Goal: Communication & Community: Share content

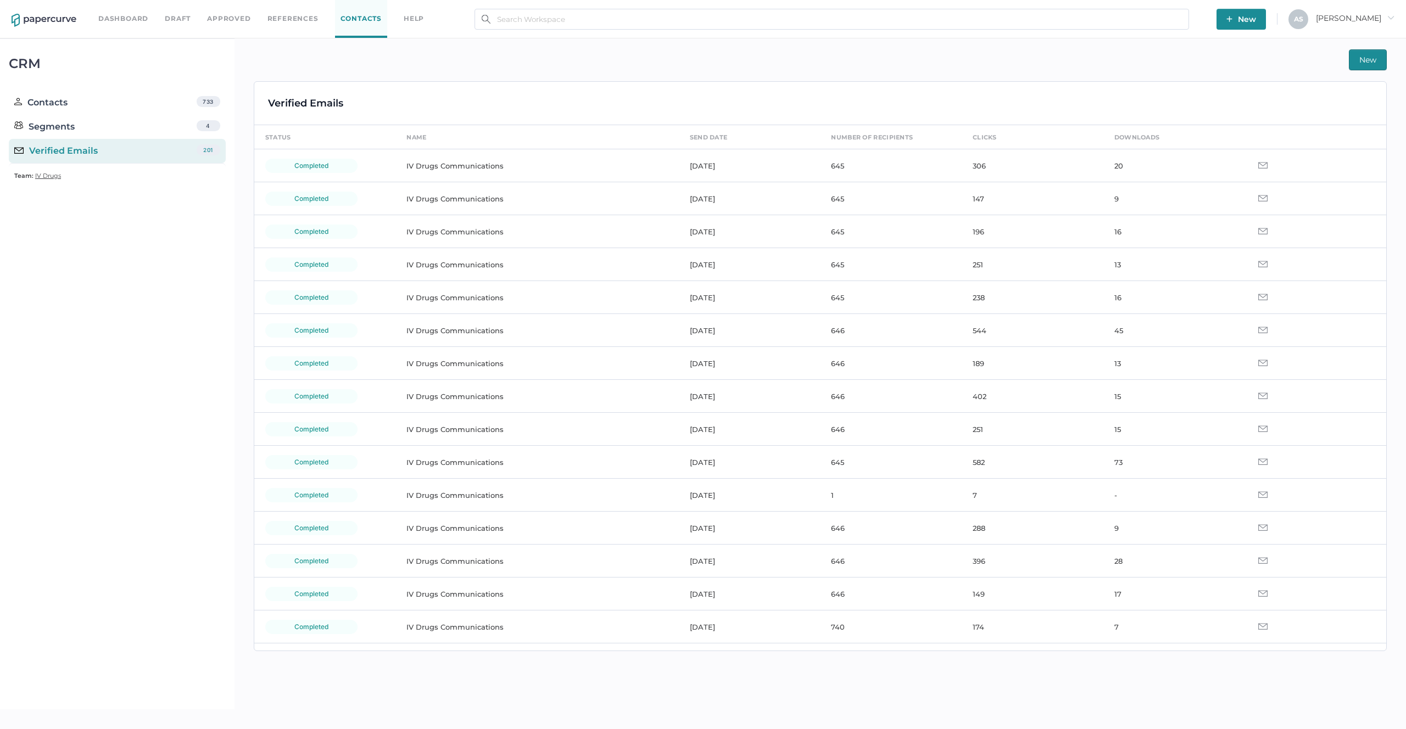
click at [973, 65] on div "New" at bounding box center [820, 59] width 1133 height 21
click at [974, 62] on div "New" at bounding box center [820, 59] width 1133 height 21
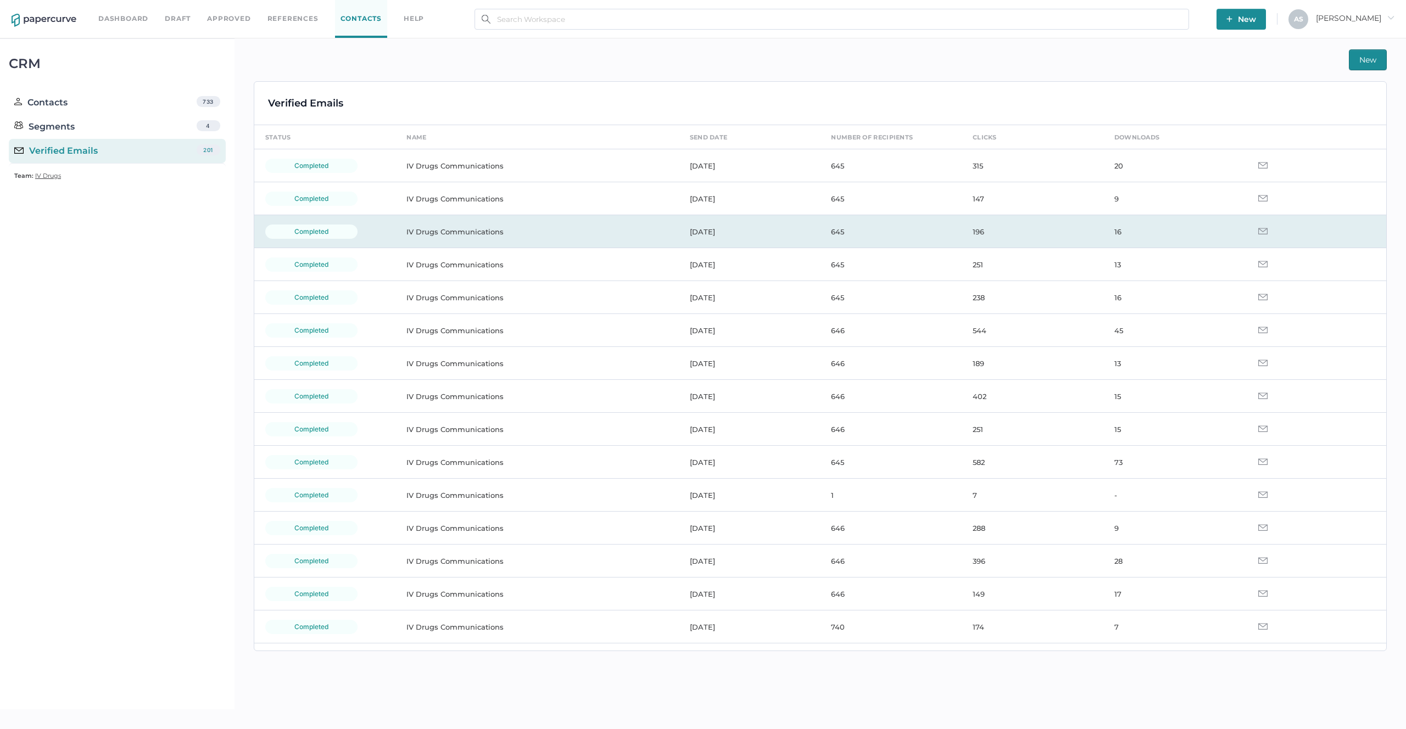
click at [657, 232] on td "IV Drugs Communications" at bounding box center [536, 231] width 283 height 33
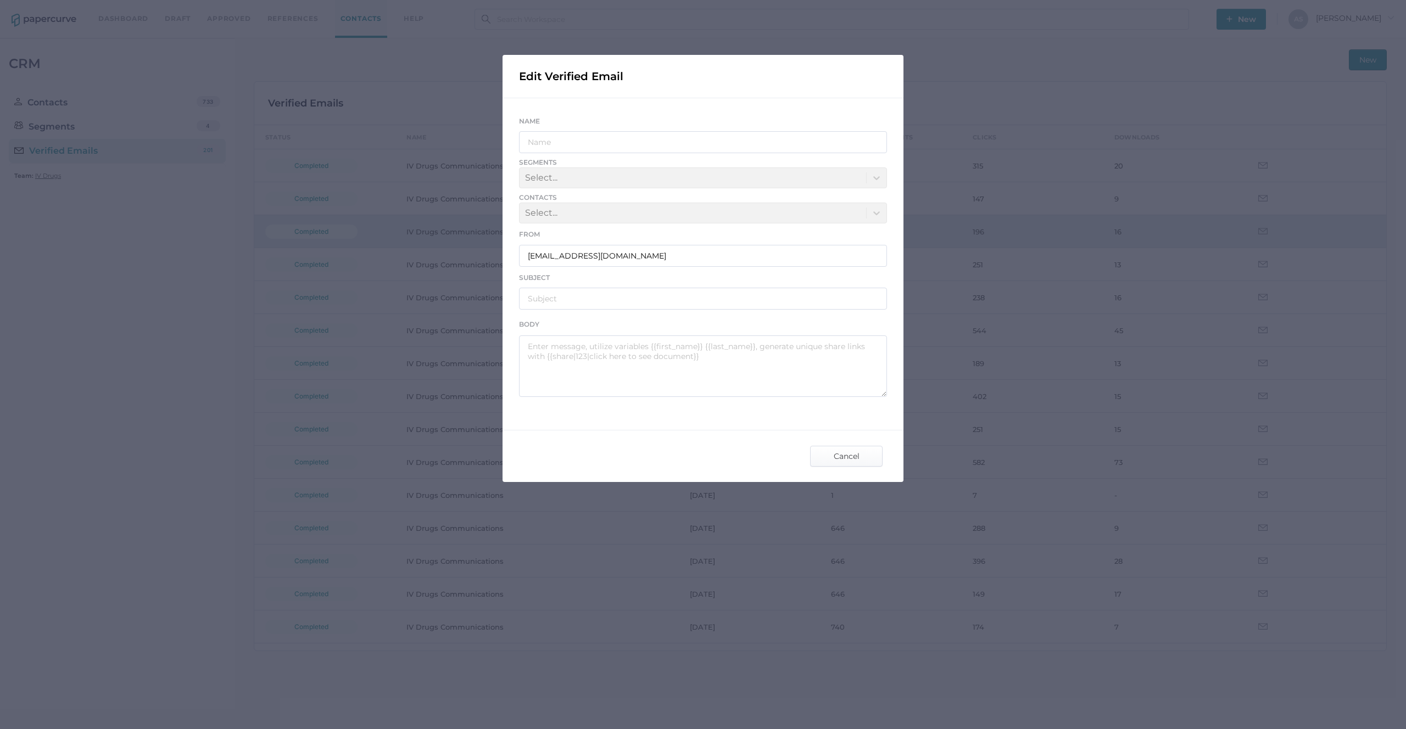
type input "IV Drugs Communications"
type input "[PERSON_NAME] Product Notifications - [DATE]"
type textarea "Good afternoon, Please see the links below for the most recent announcements fr…"
click at [828, 459] on span "Cancel" at bounding box center [847, 457] width 52 height 20
